Goal: Task Accomplishment & Management: Manage account settings

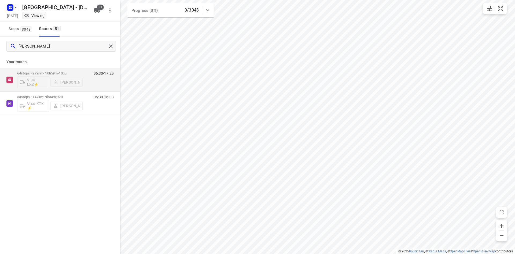
click at [108, 38] on div "kim" at bounding box center [60, 46] width 120 height 19
click at [113, 42] on div at bounding box center [112, 46] width 10 height 8
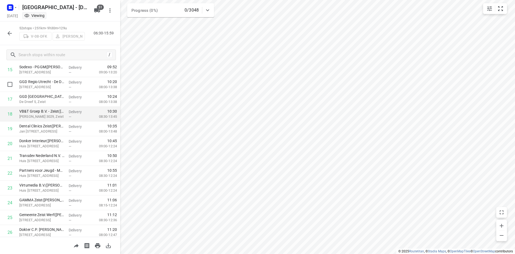
scroll to position [215, 0]
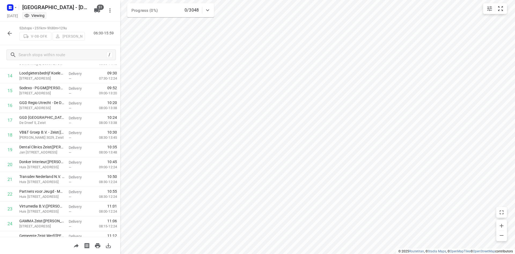
click at [12, 32] on icon "button" at bounding box center [9, 33] width 6 height 6
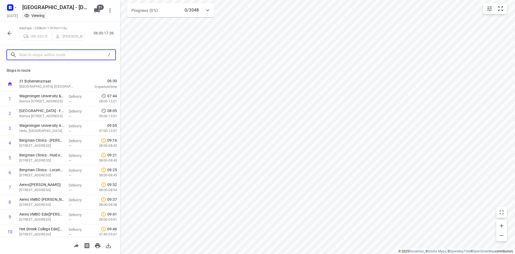
click at [32, 53] on input "text" at bounding box center [63, 55] width 88 height 8
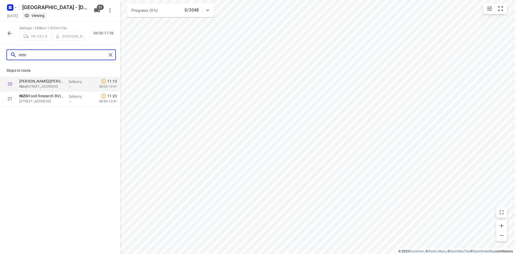
type input "nizo"
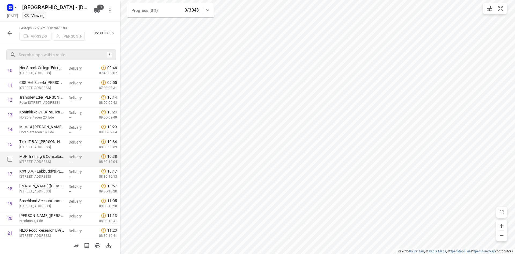
scroll to position [295, 0]
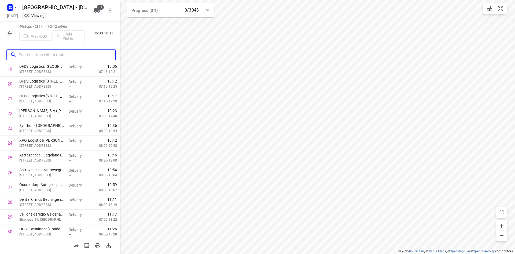
click at [52, 53] on input "text" at bounding box center [67, 55] width 97 height 8
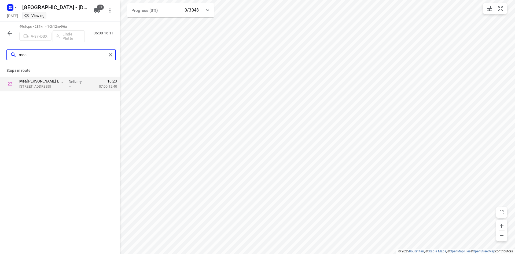
scroll to position [0, 0]
type input "mead"
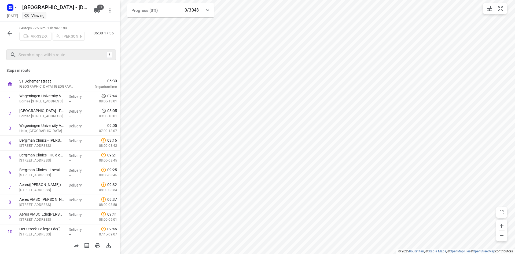
click at [74, 72] on p "Stops in route" at bounding box center [59, 71] width 107 height 6
click at [53, 60] on div "/" at bounding box center [60, 54] width 120 height 19
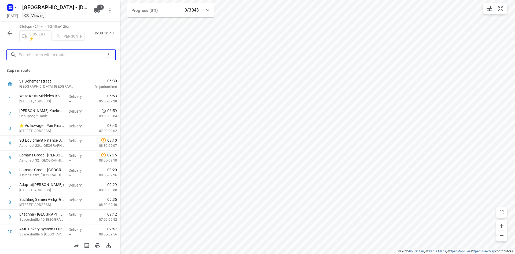
click at [57, 56] on input "text" at bounding box center [62, 55] width 86 height 8
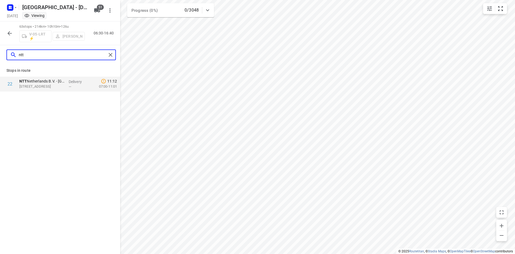
type input "ntt"
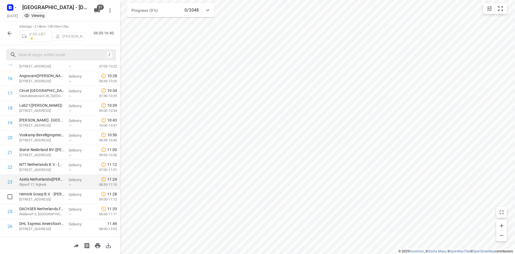
scroll to position [295, 0]
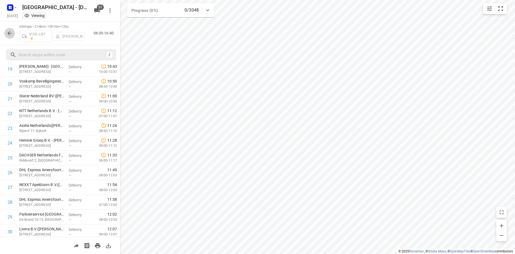
click at [10, 29] on button "button" at bounding box center [9, 33] width 11 height 11
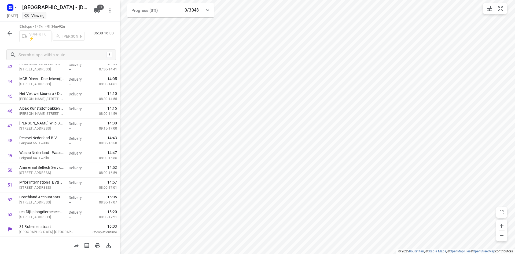
scroll to position [652, 0]
click at [13, 33] on button "button" at bounding box center [9, 33] width 11 height 11
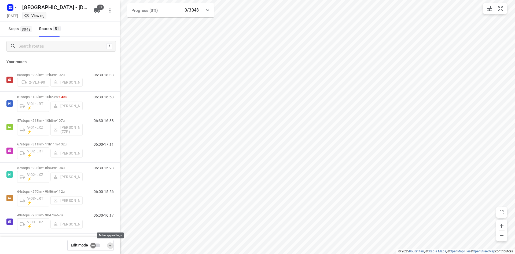
click at [111, 242] on icon "button" at bounding box center [110, 245] width 6 height 6
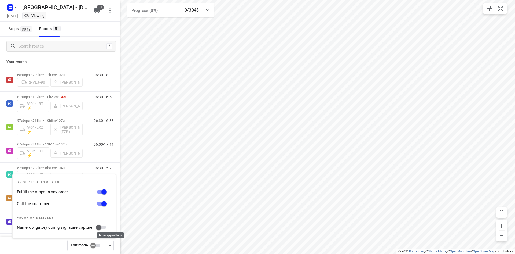
click at [111, 242] on icon "button" at bounding box center [110, 245] width 6 height 6
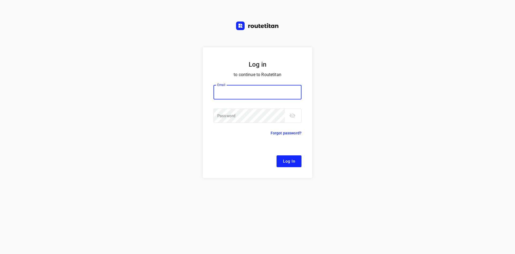
click at [241, 83] on div "Email Email ​ Password Password ​" at bounding box center [258, 104] width 88 height 52
click at [242, 88] on input "email" at bounding box center [258, 92] width 88 height 14
type input "remco@fruitopjewerk.nl"
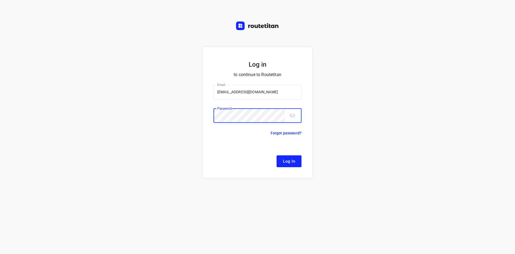
click at [277, 155] on button "Log In" at bounding box center [289, 161] width 25 height 12
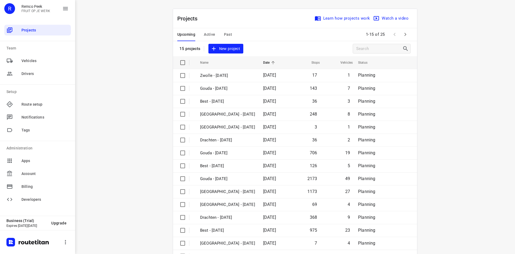
click at [225, 32] on span "Past" at bounding box center [228, 34] width 8 height 7
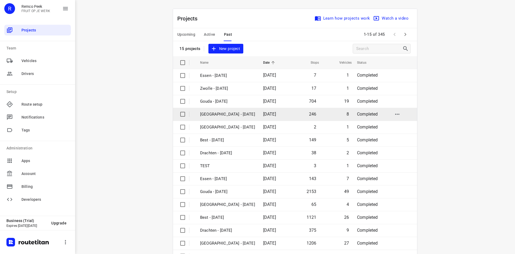
click at [212, 117] on td "[GEOGRAPHIC_DATA] - [DATE]" at bounding box center [227, 114] width 64 height 13
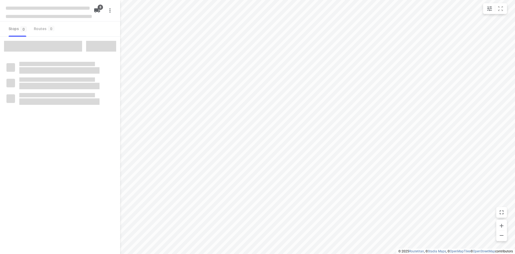
click at [85, 131] on div "i © 2025 Routetitan , © Stadia Maps , © OpenMapTiles © OpenStreetMap contributo…" at bounding box center [257, 127] width 515 height 254
checkbox input "true"
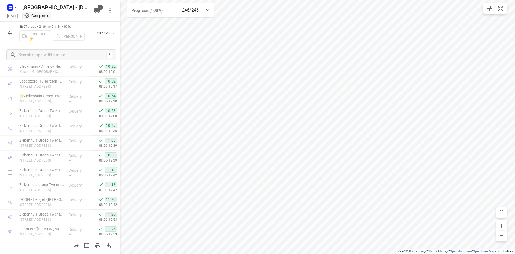
scroll to position [711, 0]
click at [10, 8] on icon "button" at bounding box center [9, 8] width 1 height 1
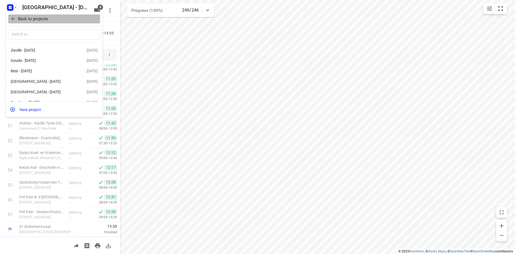
click at [16, 15] on button "Back to projects" at bounding box center [54, 18] width 92 height 9
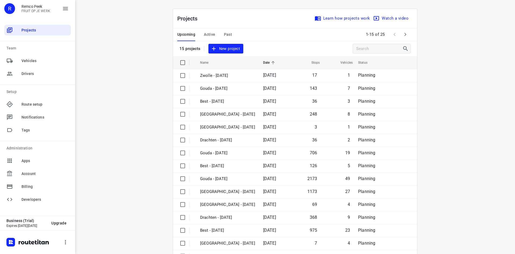
click at [224, 27] on div "Projects Learn how projects work Watch a video" at bounding box center [295, 18] width 244 height 19
click at [226, 34] on span "Past" at bounding box center [228, 34] width 8 height 7
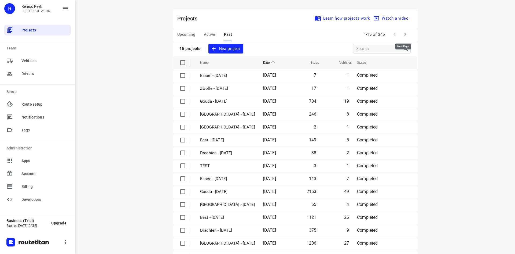
click at [405, 34] on icon "button" at bounding box center [406, 34] width 2 height 3
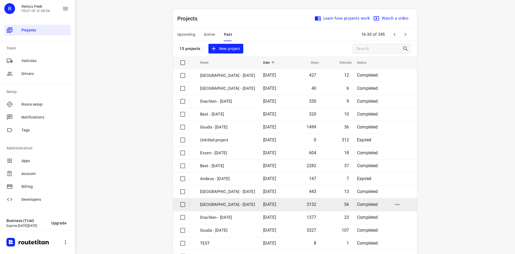
scroll to position [18, 0]
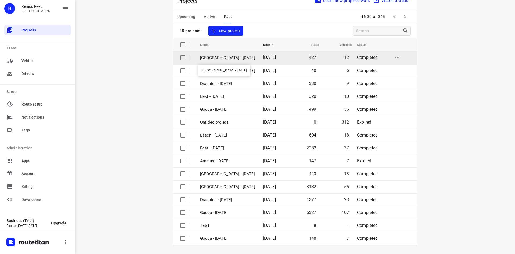
click at [238, 59] on p "[GEOGRAPHIC_DATA] - [DATE]" at bounding box center [227, 58] width 55 height 6
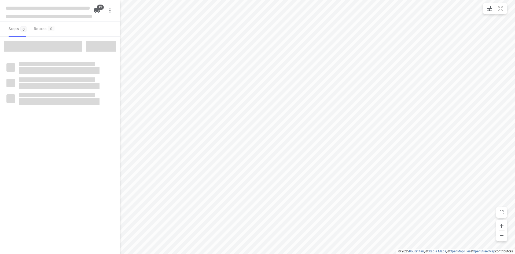
checkbox input "true"
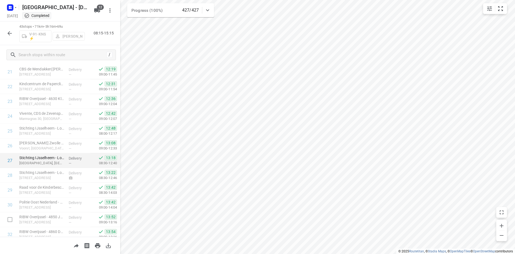
scroll to position [504, 0]
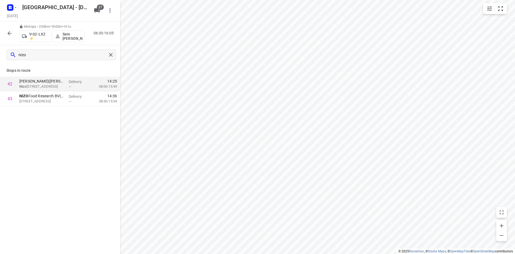
type input "nizo"
click at [9, 35] on icon "button" at bounding box center [9, 33] width 6 height 6
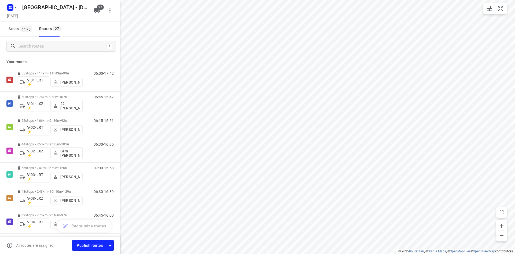
click at [86, 12] on div "Zwolle - Wednesday" at bounding box center [55, 7] width 72 height 11
click at [93, 9] on button "27" at bounding box center [97, 10] width 11 height 11
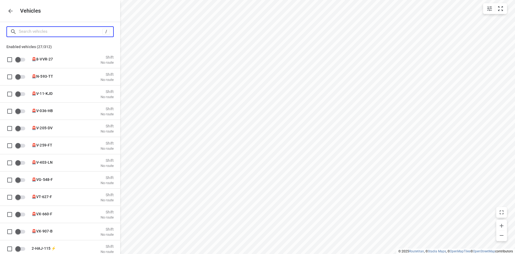
click at [63, 30] on input "Search vehicles" at bounding box center [61, 31] width 84 height 8
type input "v"
checkbox input "true"
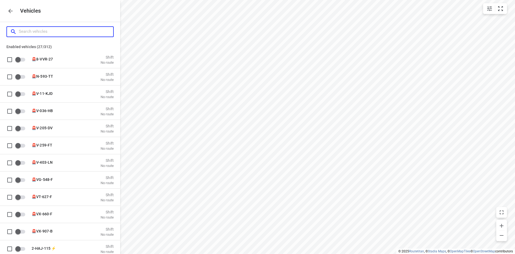
checkbox input "true"
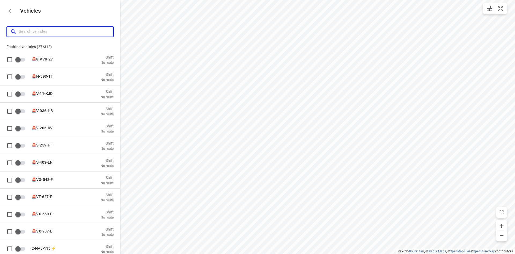
checkbox input "true"
type input "v-"
checkbox input "true"
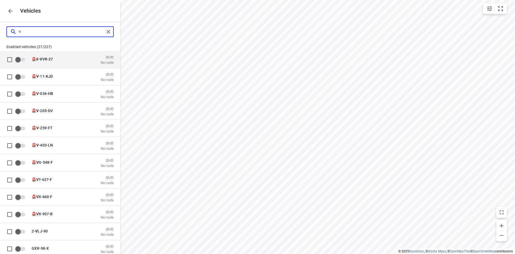
checkbox input "true"
checkbox input "false"
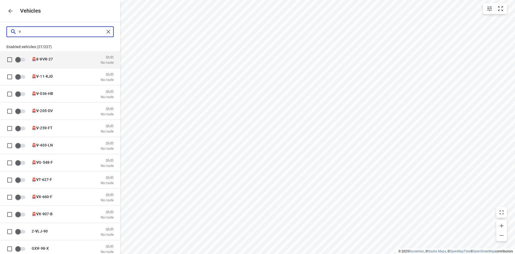
checkbox input "false"
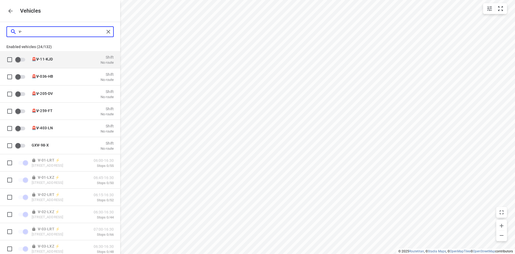
type input "v-8"
checkbox input "false"
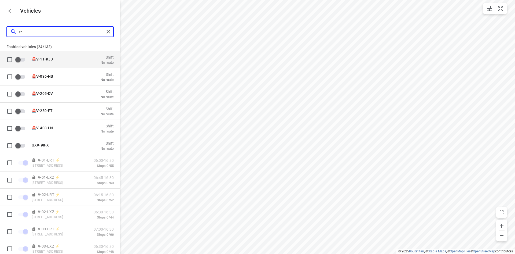
checkbox input "false"
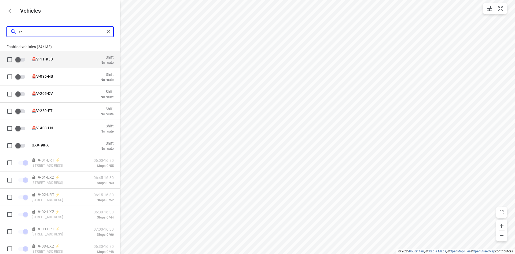
checkbox input "false"
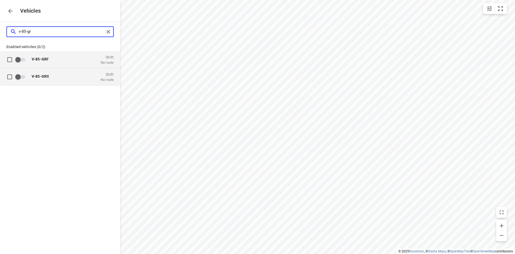
type input "v-85-gr"
click at [54, 80] on div "V-85-GR X Shift No route" at bounding box center [70, 76] width 85 height 10
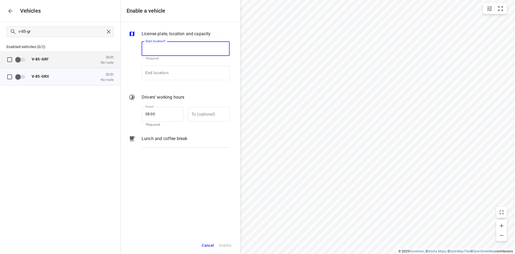
click at [180, 47] on input "Start location*" at bounding box center [186, 48] width 88 height 14
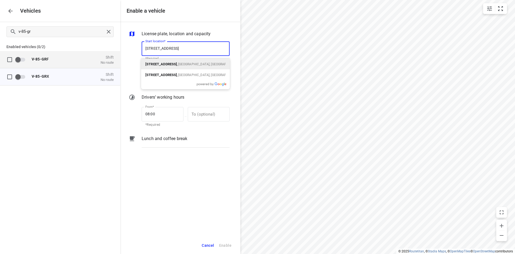
click at [174, 62] on b "Bohemenstraat 31" at bounding box center [161, 64] width 32 height 4
type input "Bohemenstraat 31, 8028 SB Zwolle, Netherlands"
click at [173, 67] on input "End location" at bounding box center [186, 72] width 88 height 14
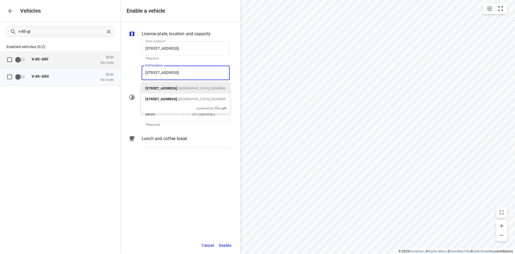
click at [169, 89] on b "Bohemenstraat 31" at bounding box center [161, 88] width 32 height 4
type input "Bohemenstraat 31, 8028 SB Zwolle, Netherlands"
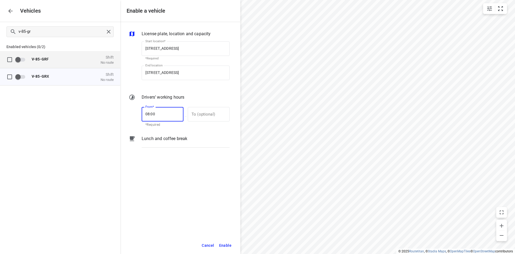
drag, startPoint x: 161, startPoint y: 116, endPoint x: 134, endPoint y: 112, distance: 26.4
click at [135, 112] on div "From* 08:00 From* *Required — To (optional) To (optional)" at bounding box center [179, 116] width 103 height 23
drag, startPoint x: 134, startPoint y: 112, endPoint x: 160, endPoint y: 114, distance: 25.6
click at [160, 114] on input "06:__" at bounding box center [160, 114] width 36 height 14
type input "06:00"
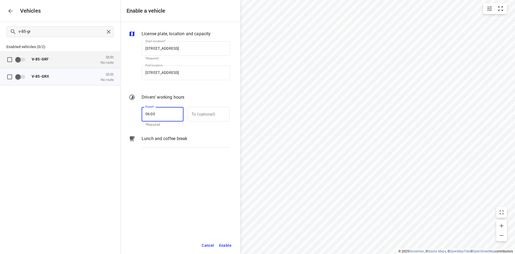
click at [230, 242] on span "Enable" at bounding box center [225, 245] width 12 height 7
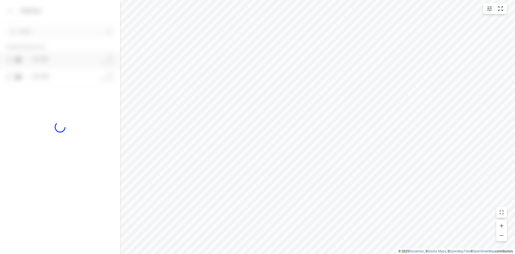
checkbox input "true"
click at [19, 16] on div "Vehicles" at bounding box center [60, 11] width 120 height 22
drag, startPoint x: 16, startPoint y: 13, endPoint x: 3, endPoint y: 8, distance: 14.1
click at [15, 13] on div "Vehicles" at bounding box center [60, 11] width 120 height 22
click at [3, 8] on div "Vehicles" at bounding box center [60, 11] width 120 height 22
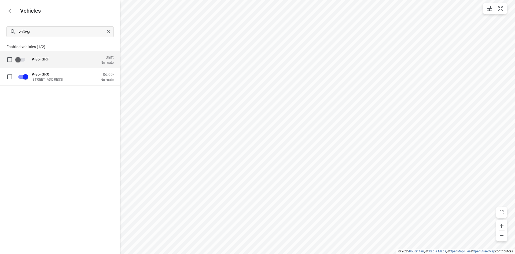
click at [10, 11] on icon "button" at bounding box center [10, 11] width 6 height 6
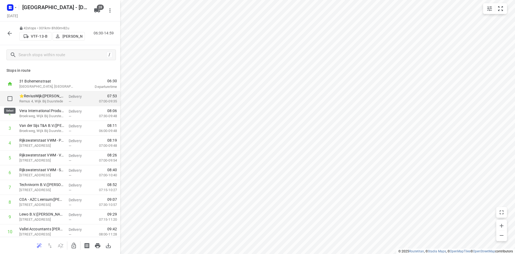
click at [5, 95] on input "checkbox" at bounding box center [10, 98] width 11 height 11
checkbox input "true"
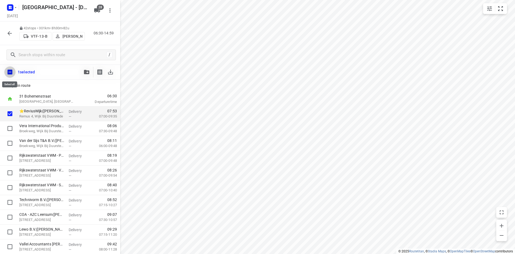
click at [10, 70] on input "checkbox" at bounding box center [9, 71] width 11 height 11
checkbox input "true"
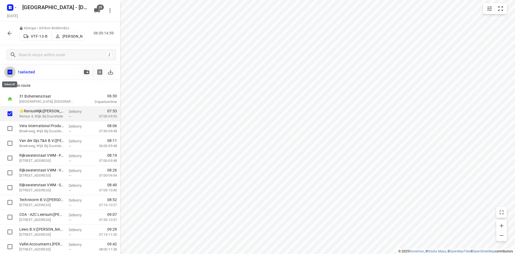
checkbox input "true"
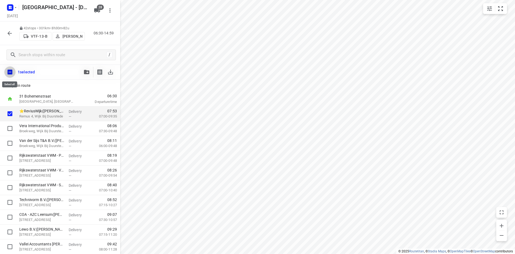
checkbox input "true"
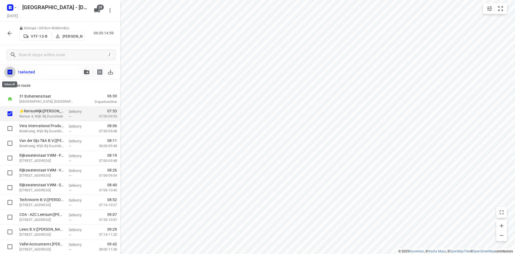
checkbox input "true"
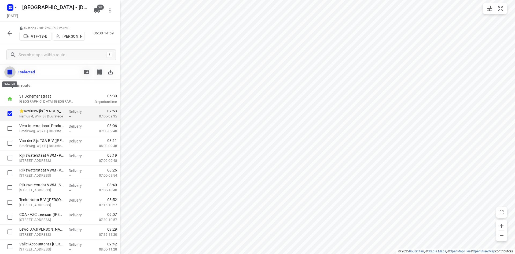
checkbox input "true"
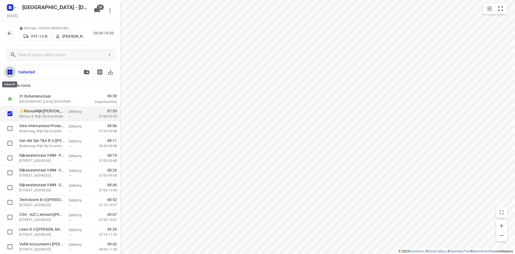
checkbox input "true"
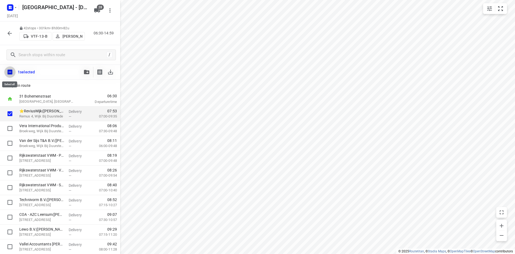
checkbox input "true"
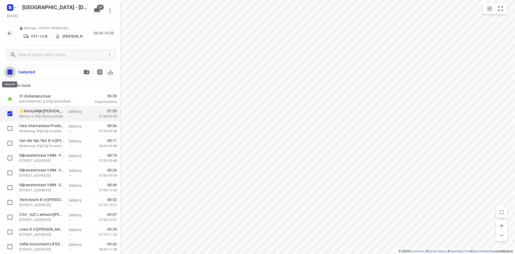
checkbox input "true"
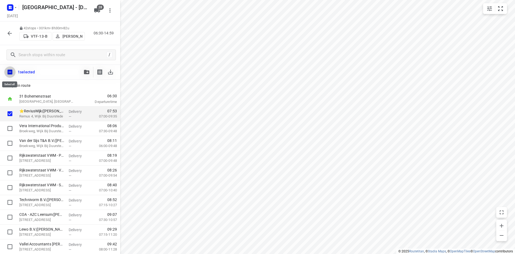
checkbox input "true"
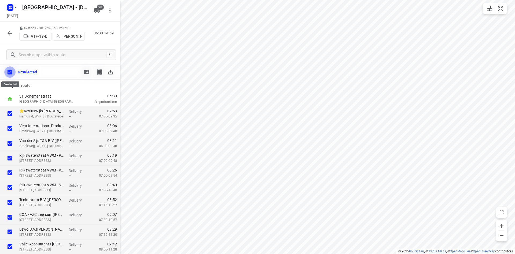
click at [10, 70] on input "checkbox" at bounding box center [9, 71] width 11 height 11
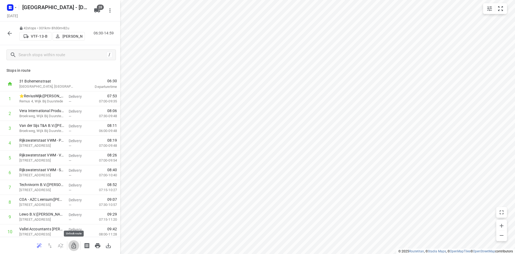
click at [70, 246] on button "button" at bounding box center [73, 245] width 11 height 11
click at [8, 100] on input "checkbox" at bounding box center [10, 98] width 11 height 11
checkbox input "true"
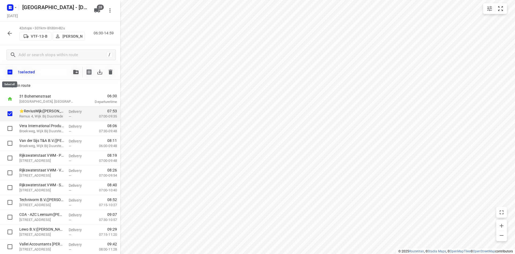
click at [7, 70] on input "checkbox" at bounding box center [9, 71] width 11 height 11
checkbox input "true"
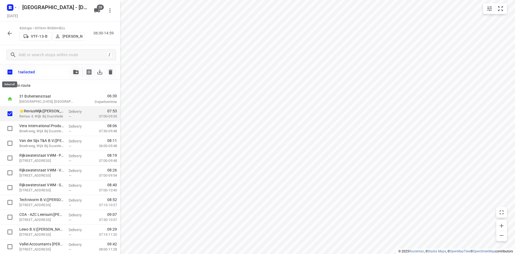
checkbox input "true"
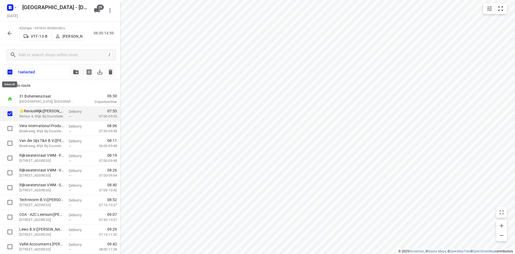
checkbox input "true"
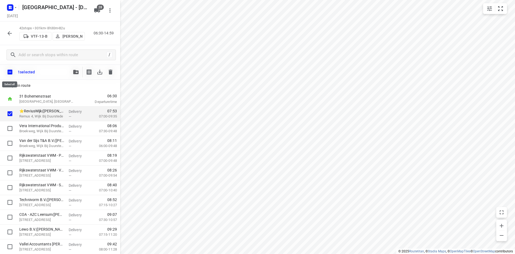
checkbox input "true"
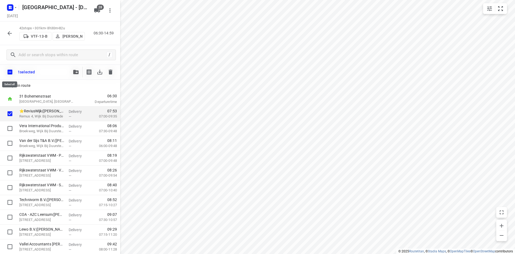
checkbox input "true"
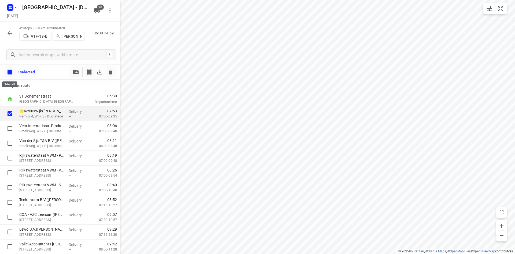
checkbox input "true"
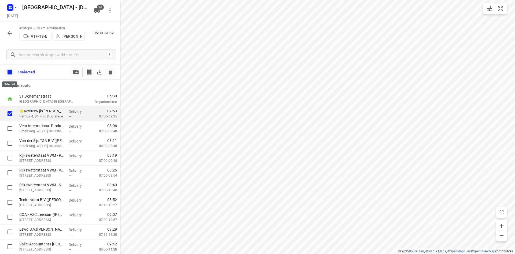
checkbox input "true"
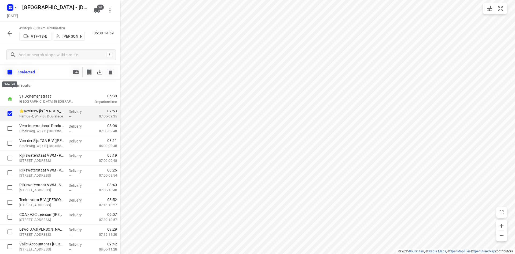
checkbox input "true"
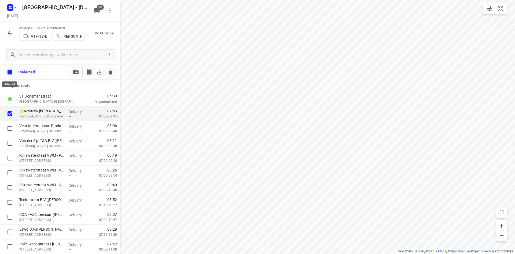
checkbox input "true"
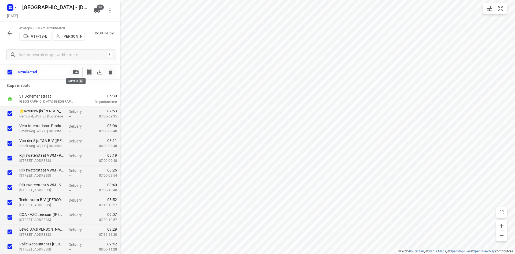
click at [73, 71] on icon "button" at bounding box center [75, 72] width 5 height 4
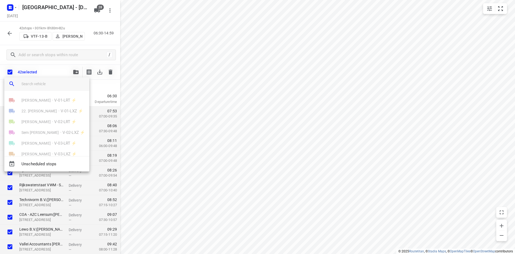
click at [57, 81] on input "search vehicle" at bounding box center [53, 84] width 64 height 8
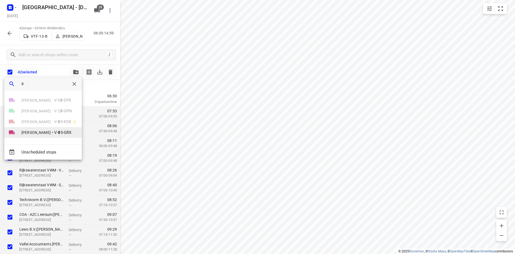
type input "8"
click at [27, 131] on span "[PERSON_NAME]" at bounding box center [35, 132] width 29 height 5
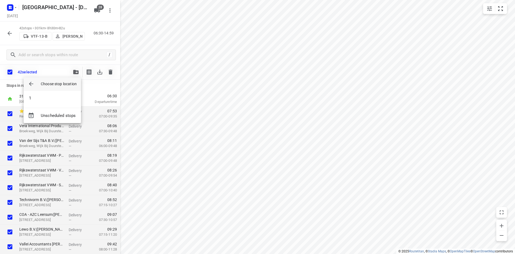
click at [46, 92] on div "1" at bounding box center [52, 98] width 57 height 17
click at [43, 96] on li "1" at bounding box center [52, 98] width 57 height 11
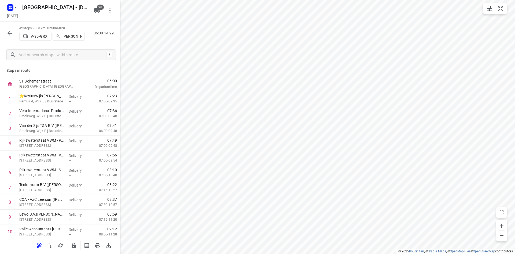
click at [72, 244] on icon "button" at bounding box center [74, 245] width 6 height 6
click at [72, 36] on p "[PERSON_NAME]" at bounding box center [73, 36] width 20 height 4
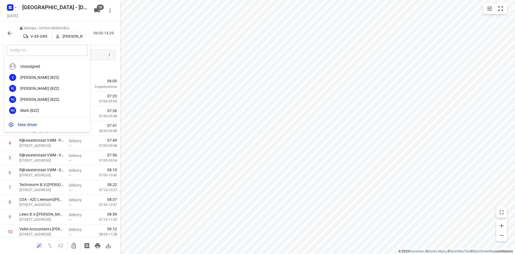
click at [45, 45] on input "text" at bounding box center [47, 50] width 81 height 11
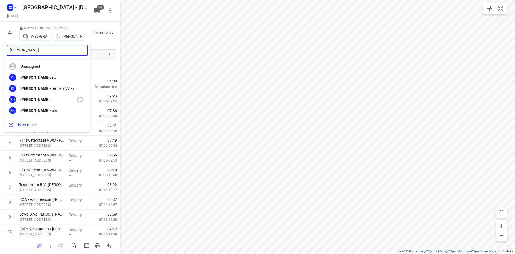
type input "robert"
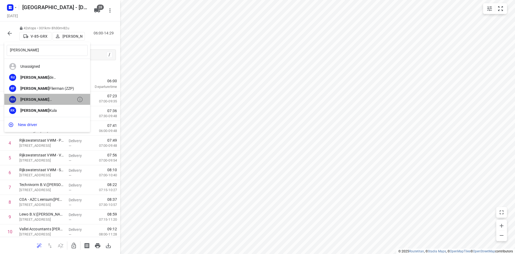
click at [49, 97] on div "Robert Hoogeveen" at bounding box center [48, 99] width 56 height 4
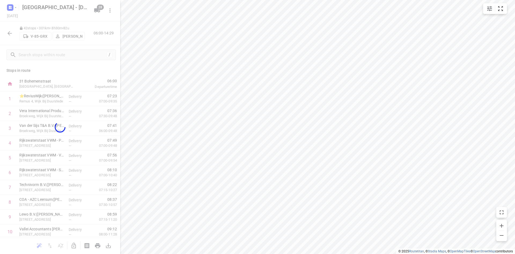
click at [98, 10] on div "robert ​ Unassigned I( Ismail (BZZ) R( Ronan (BZZ) N( Nolan (BZZ) M( Mark (BZZ)…" at bounding box center [257, 127] width 515 height 254
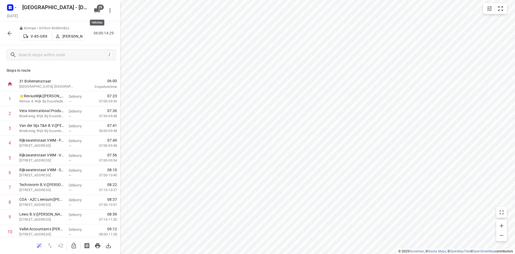
click at [98, 10] on icon "button" at bounding box center [97, 10] width 6 height 4
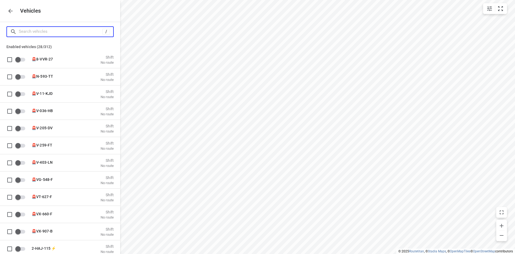
click at [58, 35] on input "Search vehicles" at bounding box center [61, 31] width 84 height 8
type input "13"
checkbox input "true"
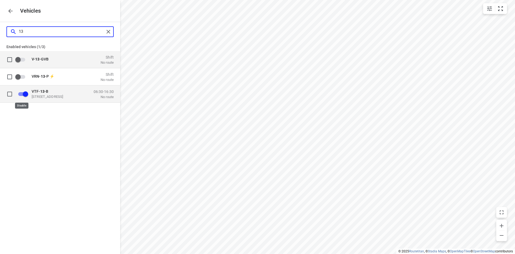
type input "13"
click at [29, 93] on input "grid" at bounding box center [25, 94] width 31 height 10
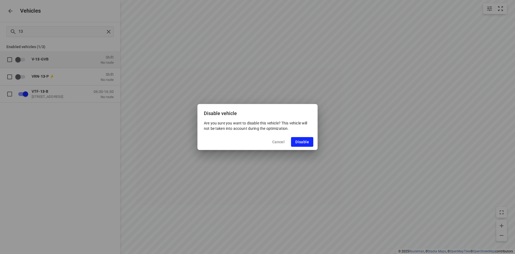
click at [314, 144] on div "Cancel Disable" at bounding box center [258, 142] width 120 height 16
click at [310, 144] on button "Disable" at bounding box center [302, 142] width 22 height 10
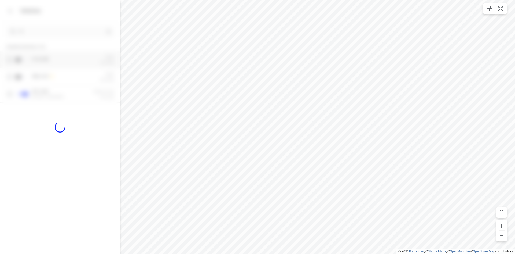
checkbox input "false"
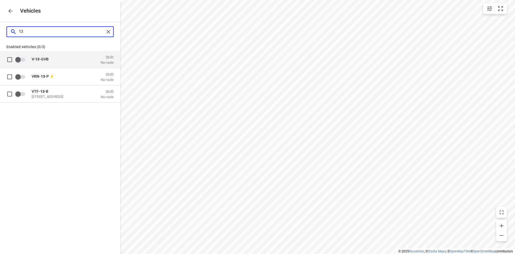
drag, startPoint x: 34, startPoint y: 29, endPoint x: 15, endPoint y: 32, distance: 18.6
click at [15, 32] on div "13" at bounding box center [57, 31] width 94 height 8
type input "40"
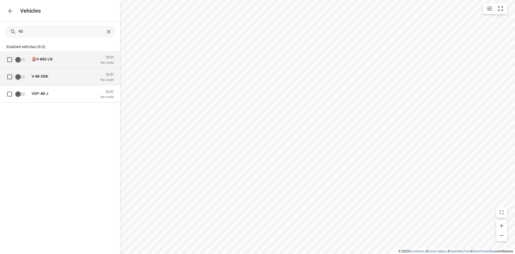
click at [89, 76] on div "V- 40 -DDK Shift No route" at bounding box center [70, 76] width 85 height 10
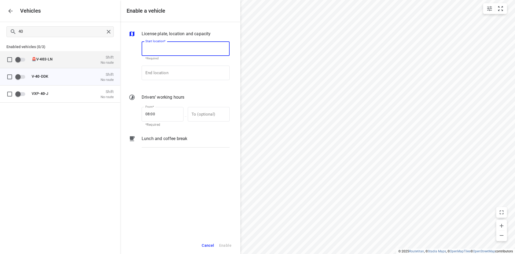
click at [176, 53] on input "Start location*" at bounding box center [186, 48] width 88 height 14
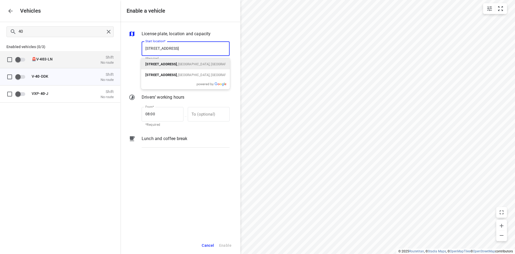
click at [177, 67] on p "Bohemenstraat 31 , Zwolle, Nederland" at bounding box center [185, 64] width 80 height 6
type input "Bohemenstraat 31, 8028 SB Zwolle, Netherlands"
click at [177, 70] on input "End location" at bounding box center [186, 72] width 88 height 14
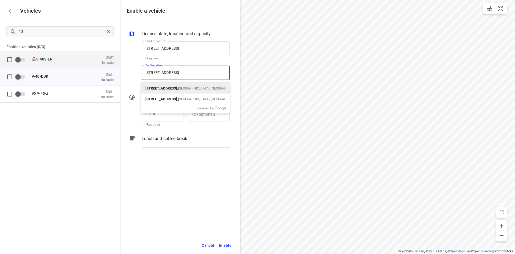
click at [198, 85] on p "Bohemenstraat 31 , Zwolle, Nederland" at bounding box center [185, 88] width 80 height 6
type input "Bohemenstraat 31, 8028 SB Zwolle, Netherlands"
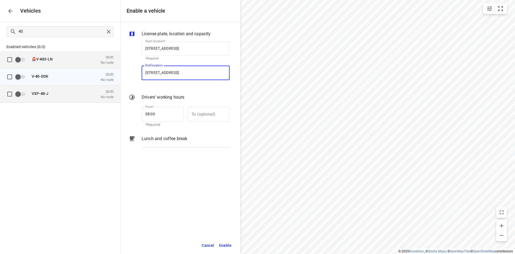
drag, startPoint x: 157, startPoint y: 117, endPoint x: 27, endPoint y: 98, distance: 131.6
click at [55, 106] on div "Enable a vehicle License plate, location and capacity Start location* Bohemenst…" at bounding box center [60, 127] width 120 height 254
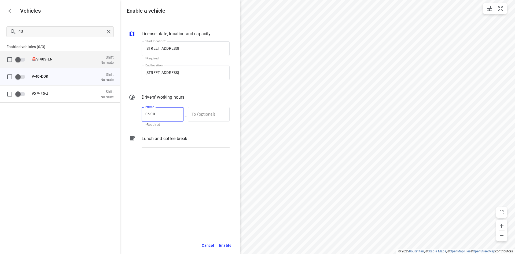
type input "06:00"
click at [231, 242] on span "Enable" at bounding box center [225, 245] width 12 height 7
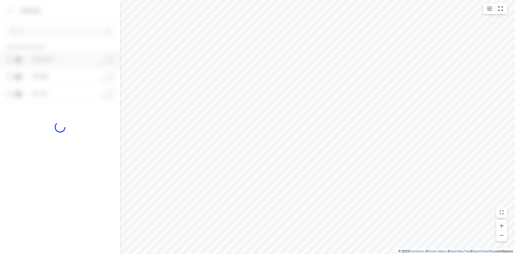
checkbox input "true"
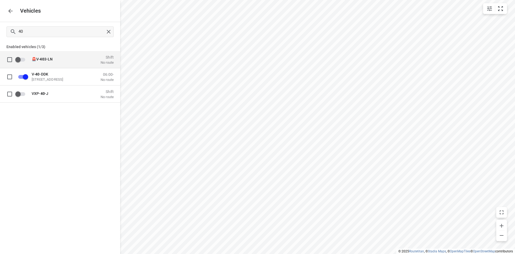
click at [17, 14] on div "Vehicles" at bounding box center [60, 11] width 120 height 22
click at [10, 8] on icon "button" at bounding box center [10, 11] width 6 height 6
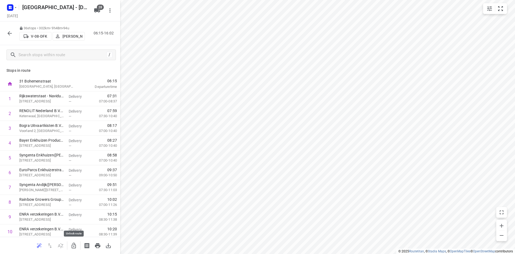
click at [72, 244] on icon "button" at bounding box center [74, 245] width 6 height 6
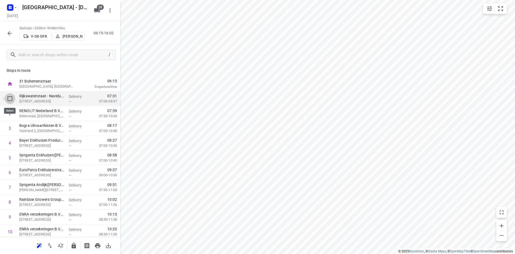
click at [11, 101] on input "checkbox" at bounding box center [10, 98] width 11 height 11
checkbox input "true"
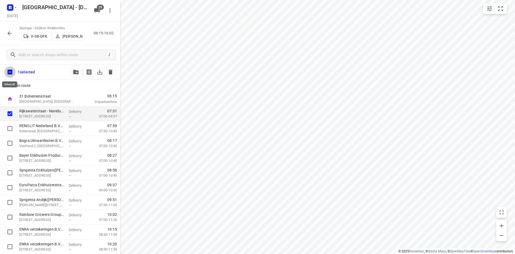
click at [8, 70] on input "checkbox" at bounding box center [9, 71] width 11 height 11
checkbox input "true"
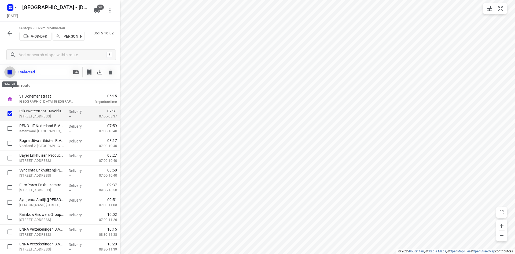
checkbox input "true"
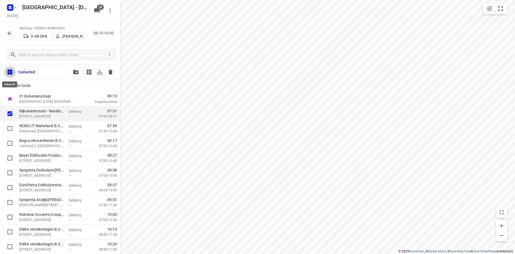
checkbox input "true"
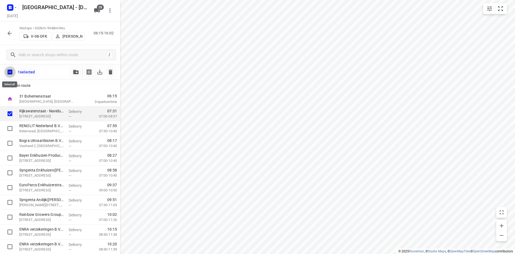
checkbox input "true"
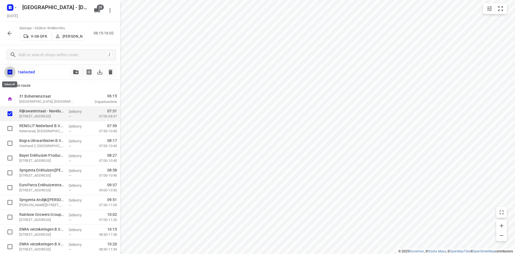
checkbox input "true"
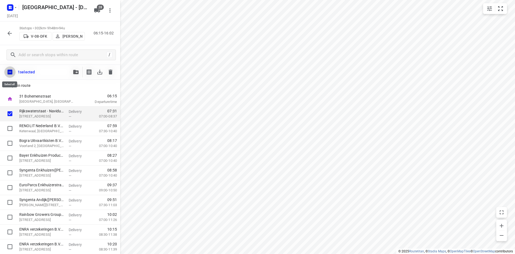
checkbox input "true"
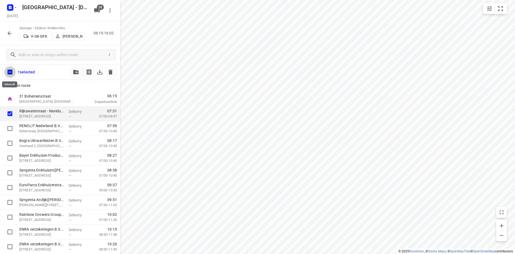
checkbox input "true"
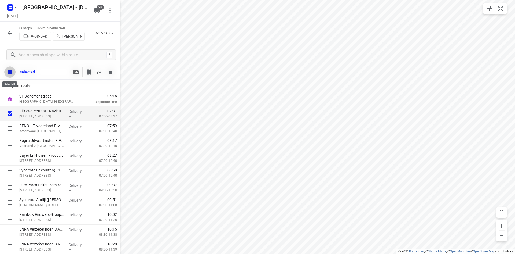
checkbox input "true"
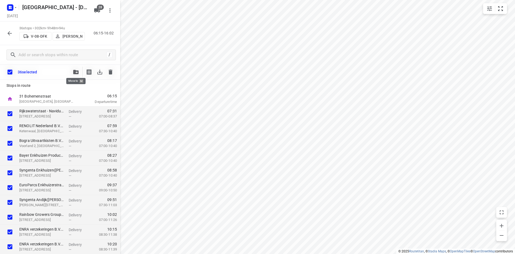
click at [73, 70] on span "button" at bounding box center [76, 72] width 6 height 4
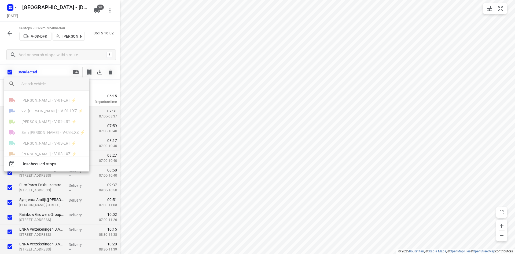
click at [63, 85] on input "search vehicle" at bounding box center [53, 84] width 64 height 8
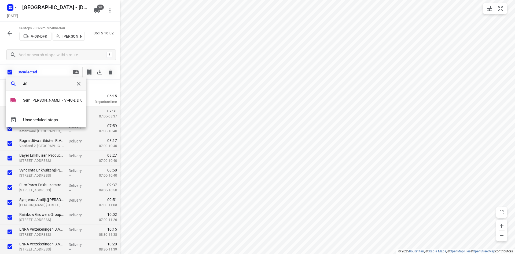
type input "40"
click at [26, 105] on div "Sem Bollweg • V- 40 -DDK" at bounding box center [46, 103] width 80 height 17
click at [35, 101] on span "Sem [PERSON_NAME]" at bounding box center [42, 99] width 38 height 5
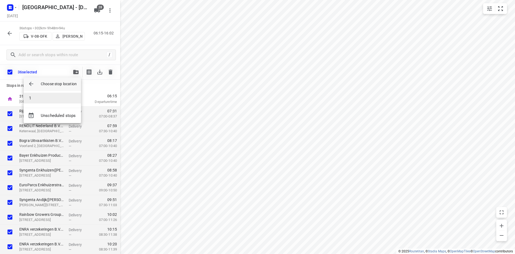
click at [39, 97] on li "1" at bounding box center [52, 98] width 57 height 11
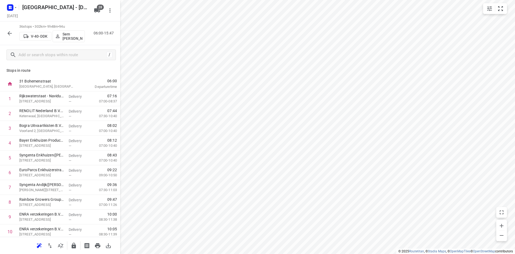
click at [65, 38] on p "Sem [PERSON_NAME]" at bounding box center [73, 36] width 20 height 9
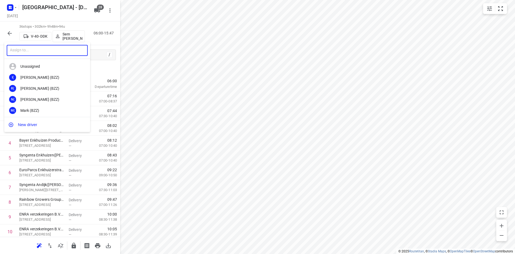
click at [30, 46] on input "text" at bounding box center [47, 50] width 81 height 11
type input "arno"
click at [42, 78] on div "Arno Barneveld" at bounding box center [48, 77] width 56 height 4
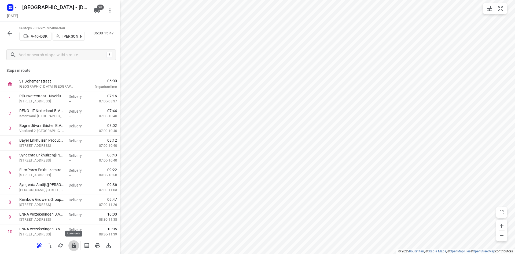
click at [74, 246] on icon "button" at bounding box center [74, 245] width 6 height 6
click at [94, 5] on div "28" at bounding box center [98, 10] width 13 height 11
click at [96, 7] on button "28" at bounding box center [97, 10] width 11 height 11
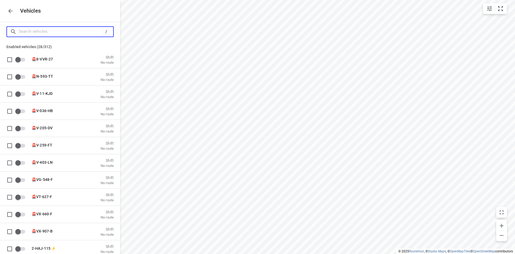
click at [56, 30] on input "Search vehicles" at bounding box center [61, 31] width 84 height 8
type input "08"
checkbox input "true"
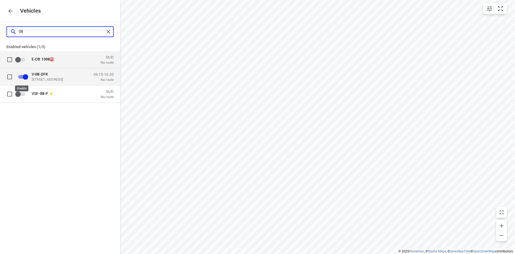
type input "08"
click at [26, 75] on input "grid" at bounding box center [25, 76] width 31 height 10
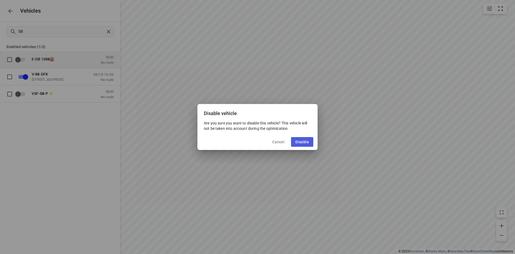
click at [297, 141] on span "Disable" at bounding box center [303, 142] width 14 height 4
checkbox input "false"
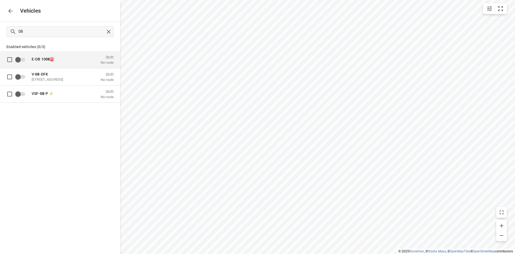
click at [19, 10] on p "Vehicles" at bounding box center [28, 11] width 25 height 6
click at [0, 10] on div "Vehicles" at bounding box center [60, 11] width 120 height 22
click at [12, 4] on div "Vehicles" at bounding box center [60, 11] width 120 height 22
click at [10, 7] on button "button" at bounding box center [10, 11] width 11 height 11
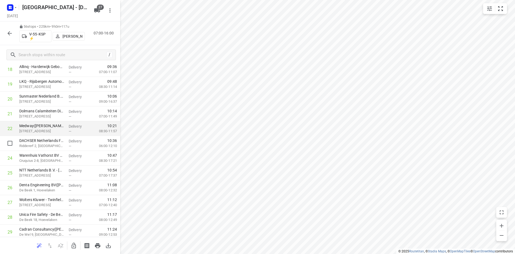
scroll to position [295, 0]
click at [11, 33] on icon "button" at bounding box center [9, 33] width 6 height 6
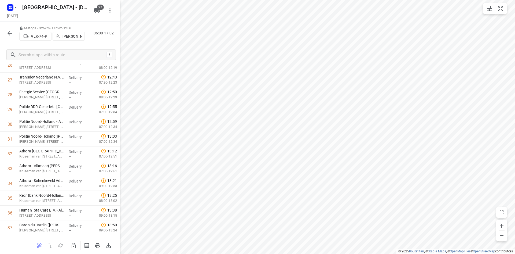
scroll to position [519, 0]
click at [7, 32] on icon "button" at bounding box center [9, 33] width 6 height 6
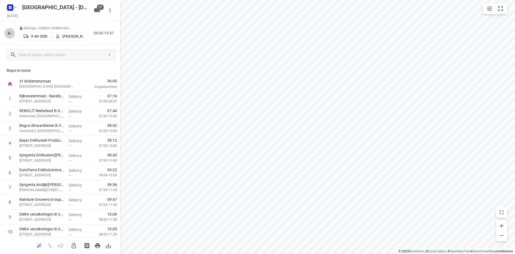
click at [13, 32] on icon "button" at bounding box center [9, 33] width 6 height 6
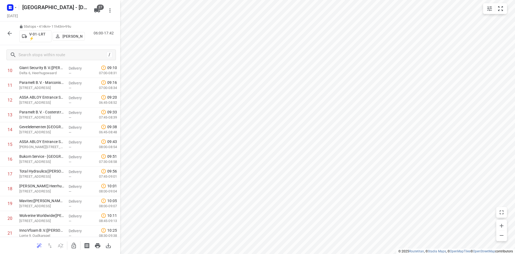
click at [5, 32] on button "button" at bounding box center [9, 33] width 11 height 11
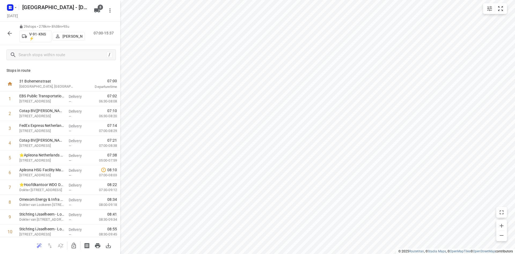
scroll to position [81, 0]
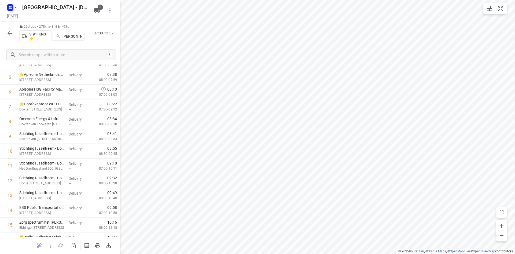
click at [11, 31] on icon "button" at bounding box center [9, 33] width 6 height 6
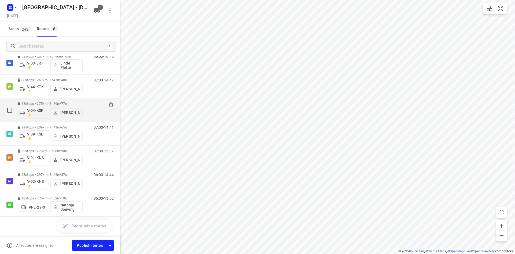
scroll to position [42, 0]
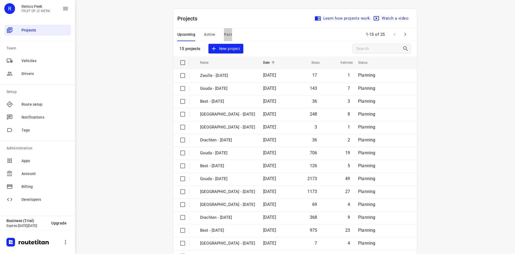
click at [228, 37] on span "Past" at bounding box center [228, 34] width 8 height 7
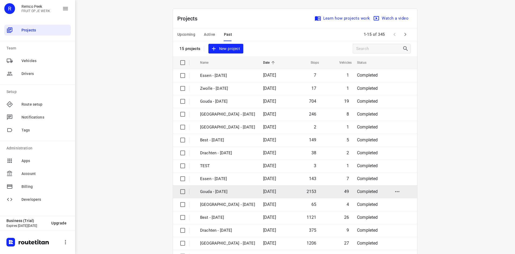
scroll to position [18, 0]
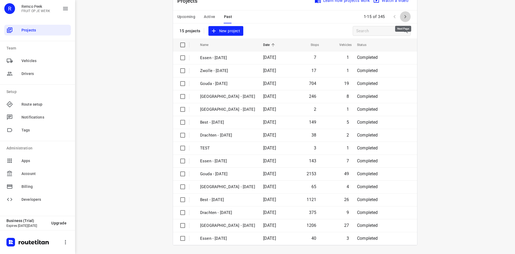
click at [402, 14] on icon "button" at bounding box center [405, 16] width 6 height 6
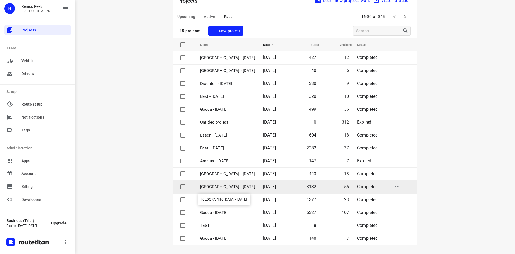
click at [231, 184] on p "[GEOGRAPHIC_DATA] - [DATE]" at bounding box center [227, 187] width 55 height 6
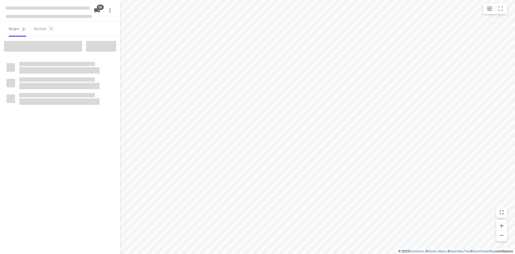
checkbox input "true"
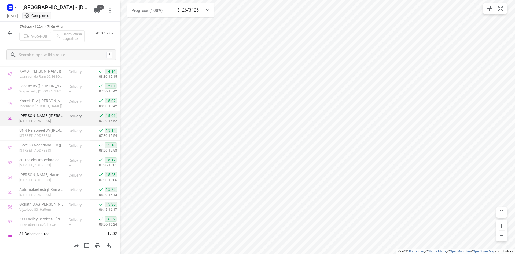
scroll to position [726, 0]
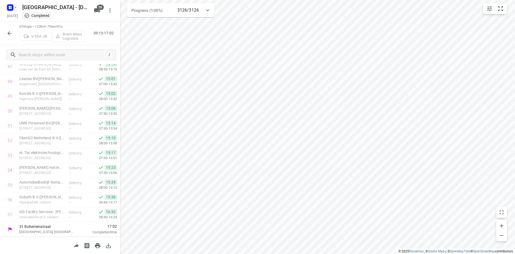
click at [16, 6] on icon "button" at bounding box center [15, 7] width 4 height 4
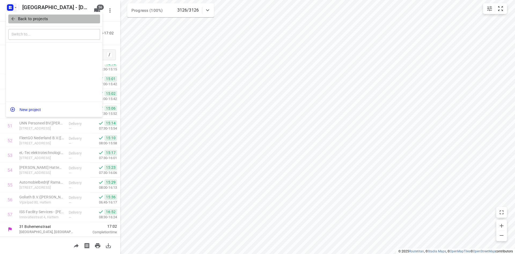
click at [31, 17] on p "Back to projects" at bounding box center [33, 19] width 30 height 6
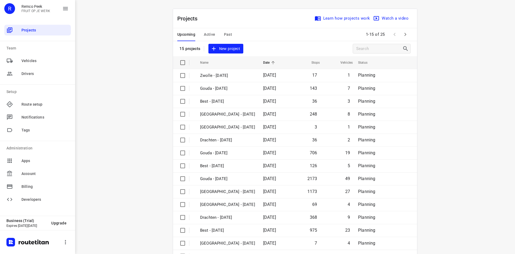
click at [228, 34] on span "Past" at bounding box center [228, 34] width 8 height 7
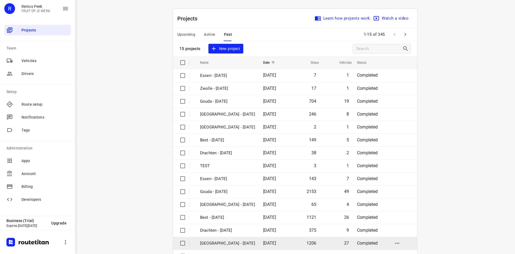
click at [221, 243] on p "[GEOGRAPHIC_DATA] - [DATE]" at bounding box center [227, 243] width 55 height 6
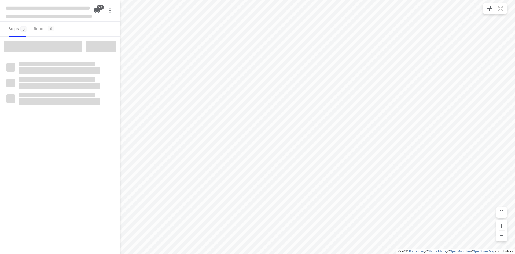
checkbox input "true"
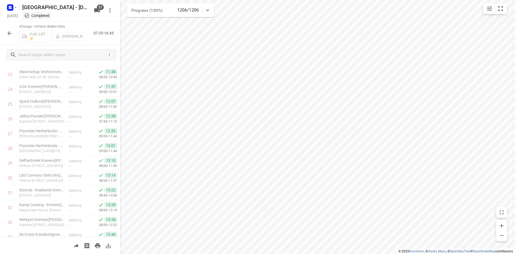
scroll to position [563, 0]
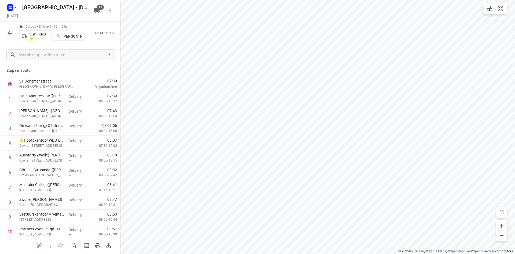
click at [14, 38] on div at bounding box center [9, 33] width 11 height 11
click at [11, 35] on icon "button" at bounding box center [9, 33] width 6 height 6
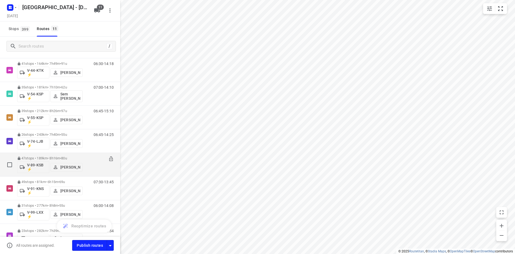
scroll to position [113, 0]
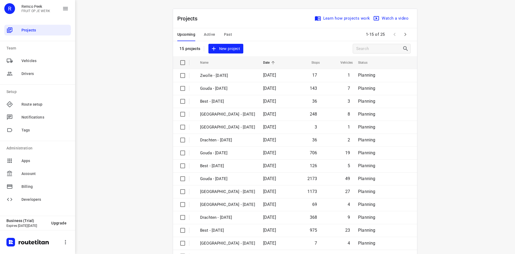
click at [235, 35] on div "Upcoming Active Past" at bounding box center [208, 34] width 63 height 13
click at [224, 35] on span "Past" at bounding box center [228, 34] width 8 height 7
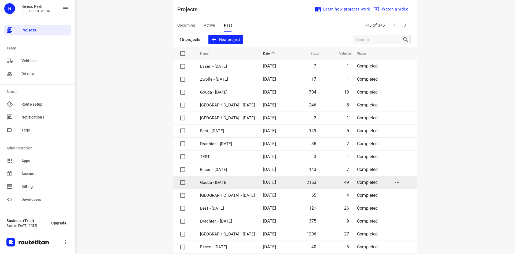
scroll to position [18, 0]
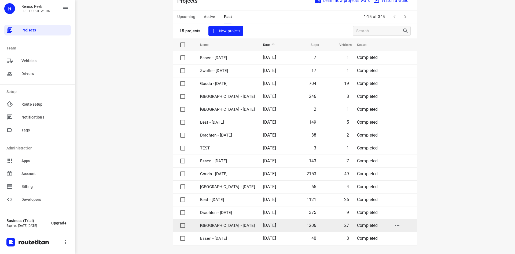
click at [236, 227] on p "[GEOGRAPHIC_DATA] - [DATE]" at bounding box center [227, 225] width 55 height 6
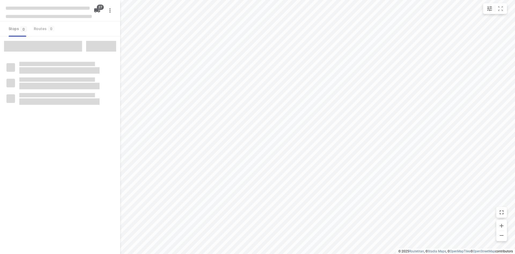
checkbox input "true"
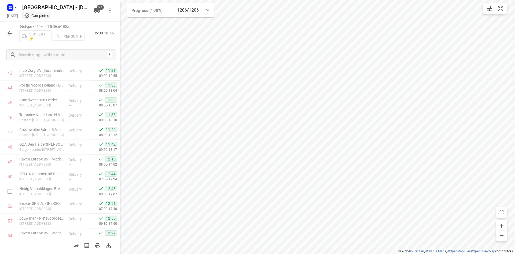
scroll to position [696, 0]
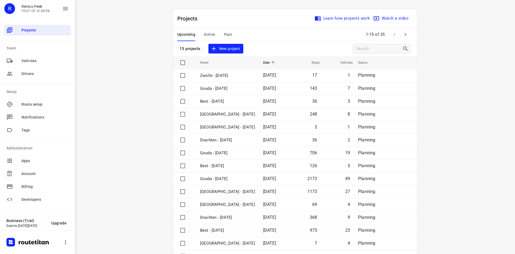
click at [226, 34] on span "Past" at bounding box center [228, 34] width 8 height 7
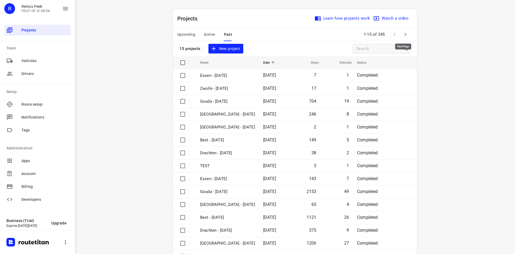
click at [405, 34] on icon "button" at bounding box center [405, 34] width 6 height 6
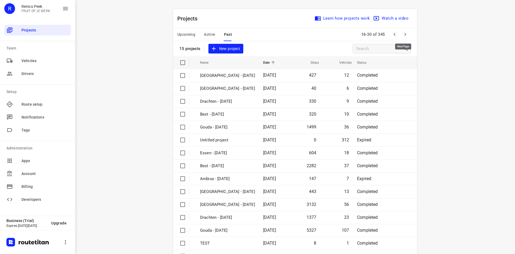
click at [402, 37] on icon "button" at bounding box center [405, 34] width 6 height 6
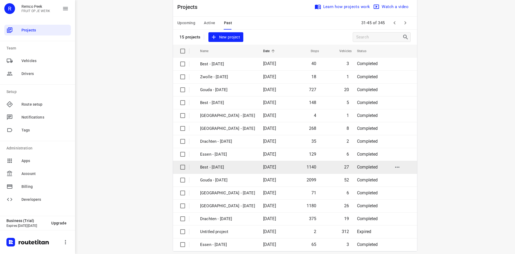
scroll to position [18, 0]
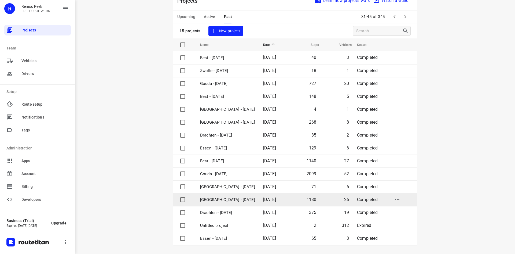
click at [263, 202] on span "[DATE]" at bounding box center [269, 199] width 13 height 5
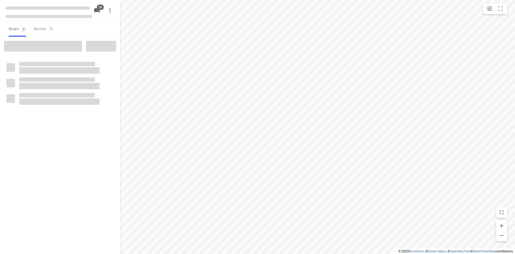
checkbox input "true"
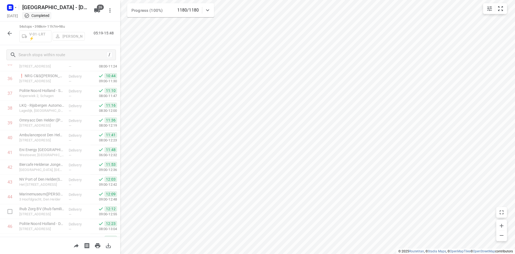
scroll to position [667, 0]
